Goal: Task Accomplishment & Management: Complete application form

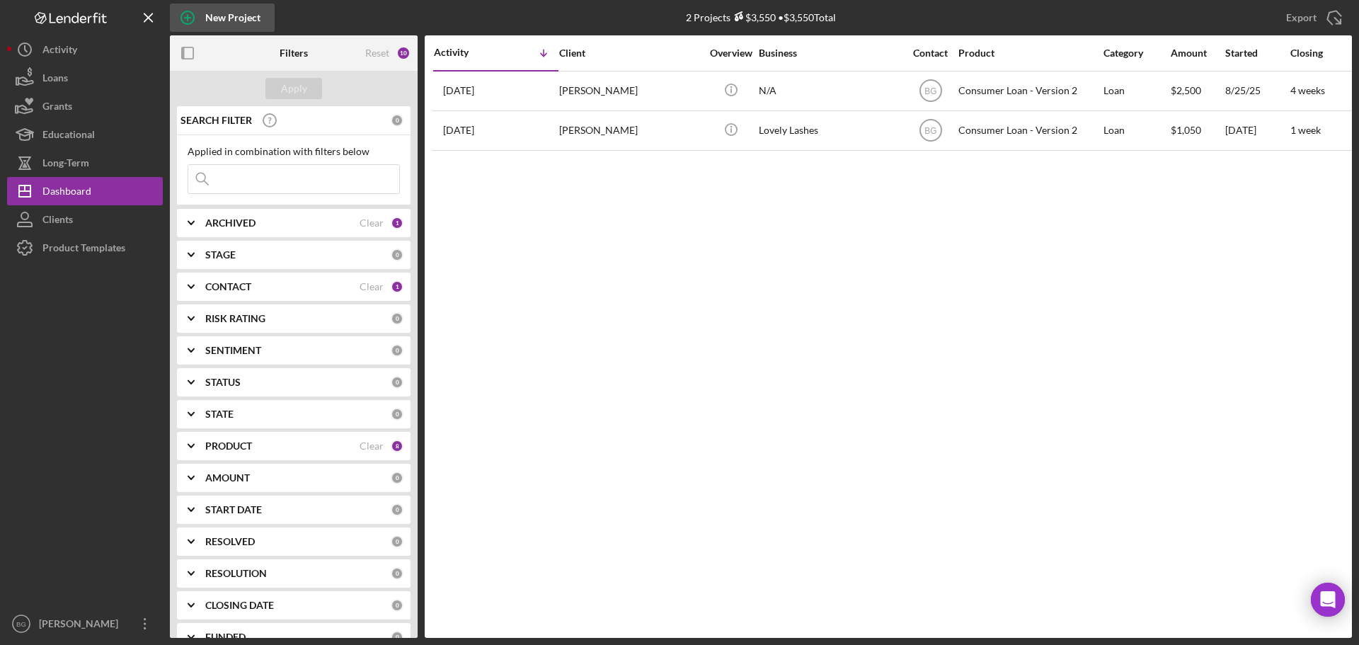
click at [206, 10] on div "New Project" at bounding box center [232, 18] width 55 height 28
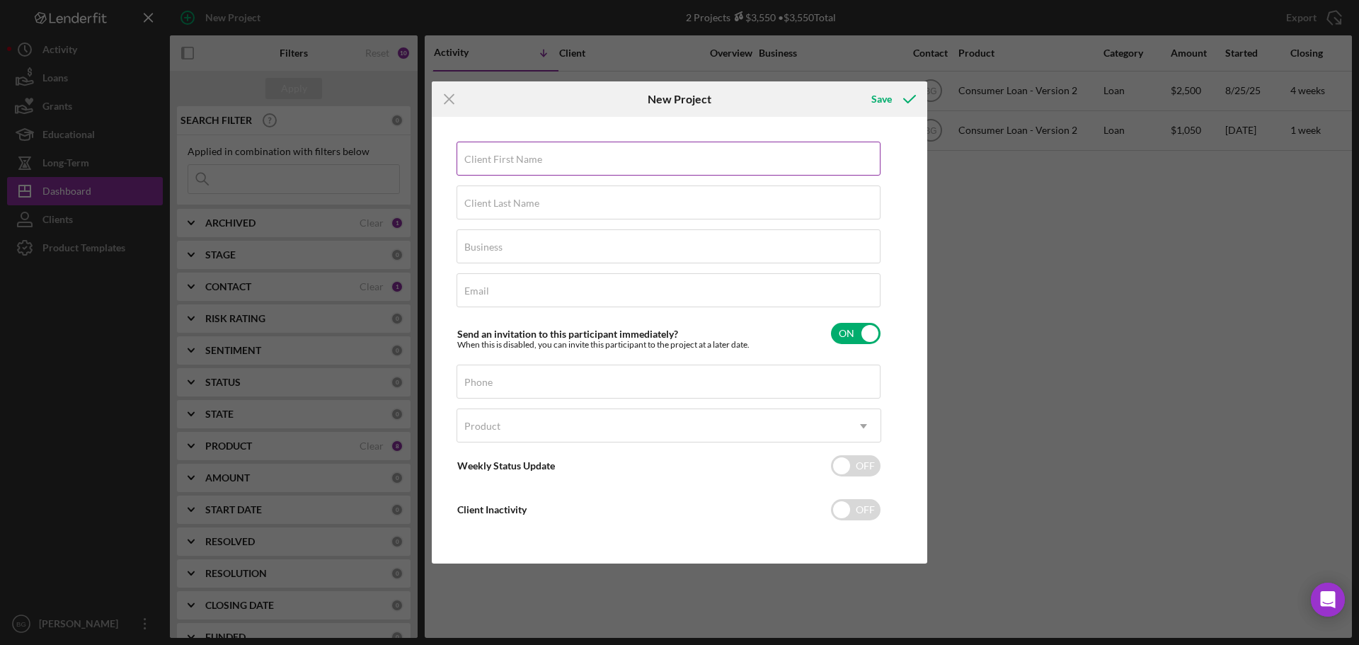
click at [529, 157] on label "Client First Name" at bounding box center [503, 159] width 78 height 11
click at [529, 157] on input "Client First Name" at bounding box center [668, 159] width 424 height 34
type input "[PERSON_NAME]"
type input "Woodford"
type input "N/A"
